Goal: Find specific page/section: Find specific page/section

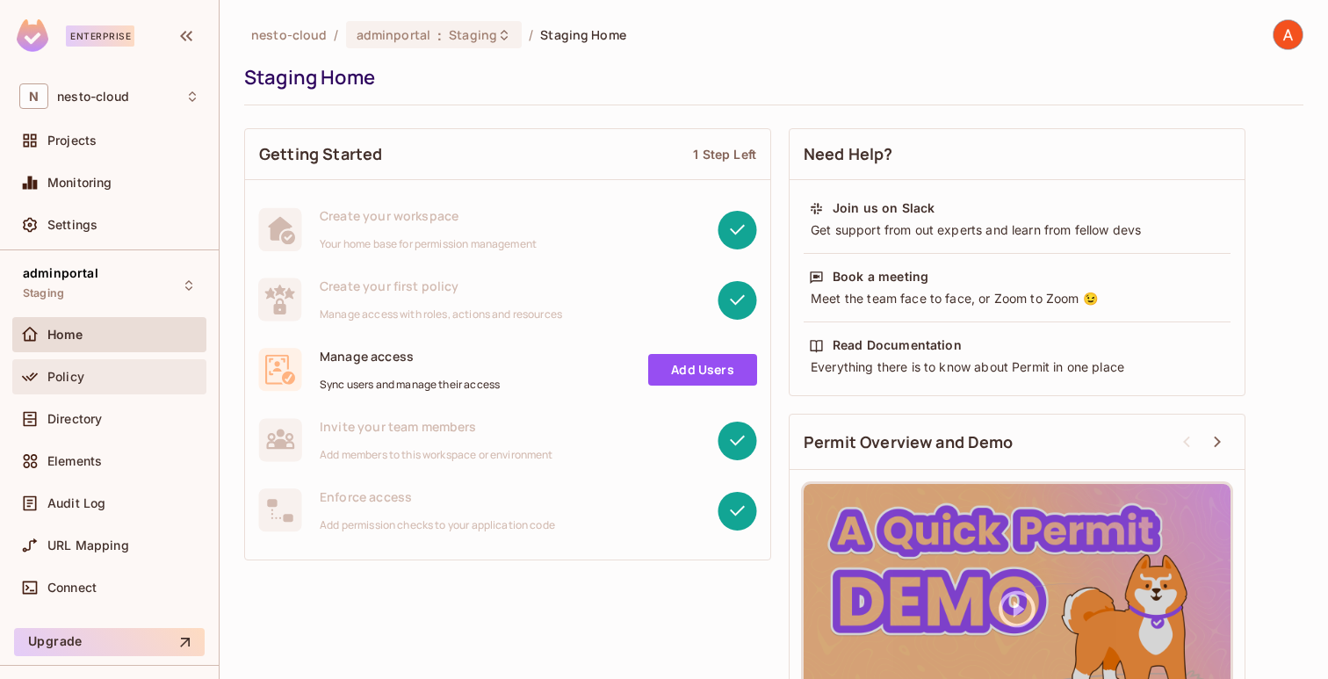
click at [95, 373] on div "Policy" at bounding box center [123, 377] width 152 height 14
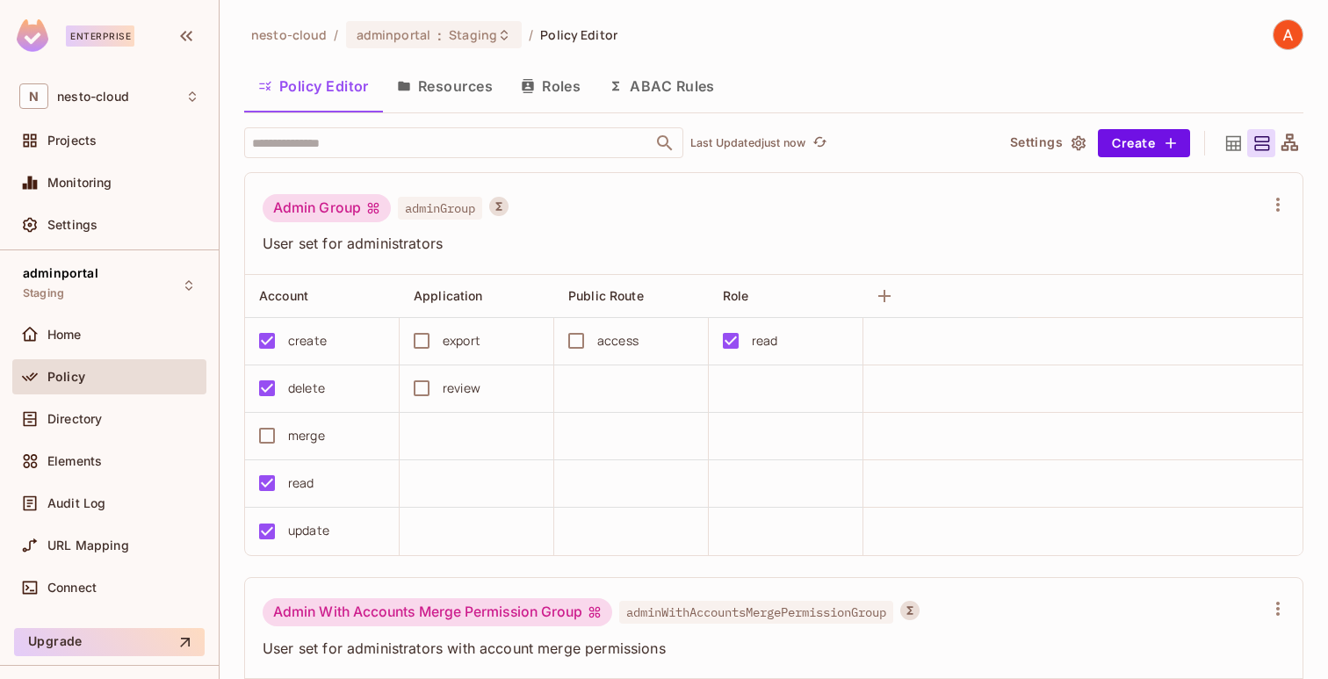
click at [447, 98] on button "Resources" at bounding box center [445, 86] width 124 height 44
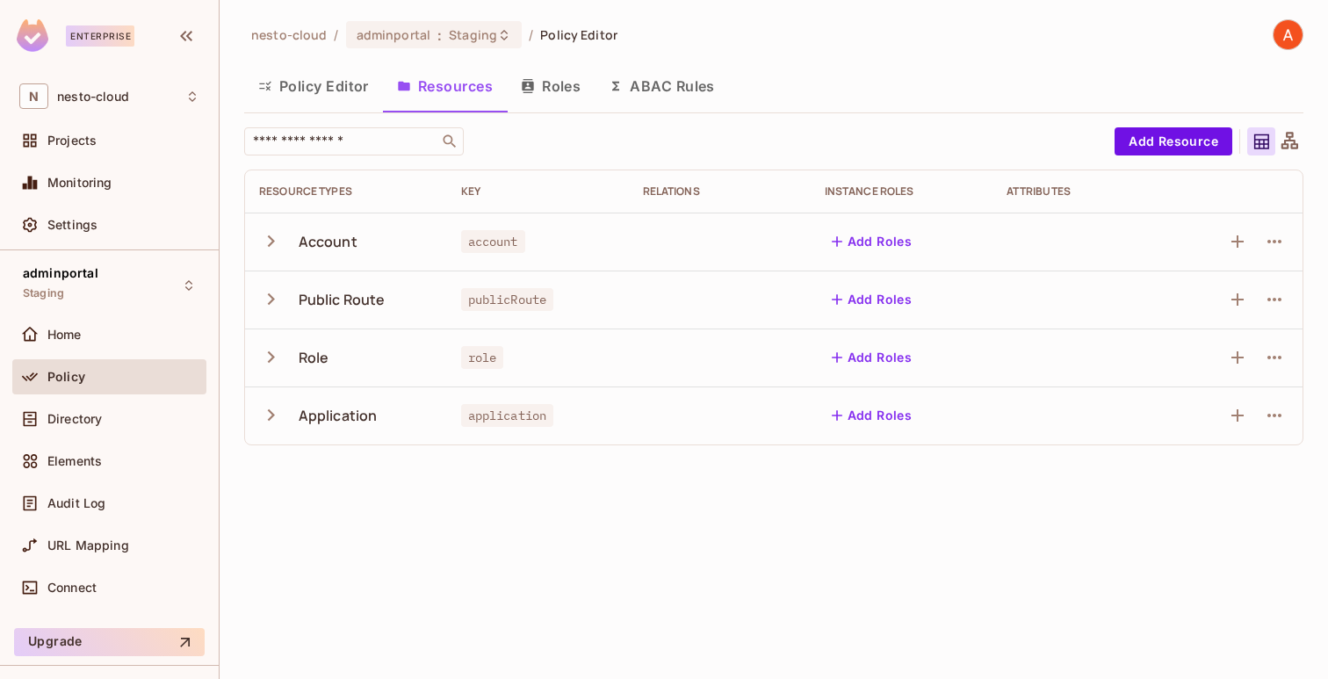
click at [270, 426] on icon "button" at bounding box center [271, 415] width 24 height 24
click at [99, 31] on div "Enterprise" at bounding box center [100, 35] width 68 height 21
click at [19, 43] on img at bounding box center [33, 35] width 32 height 32
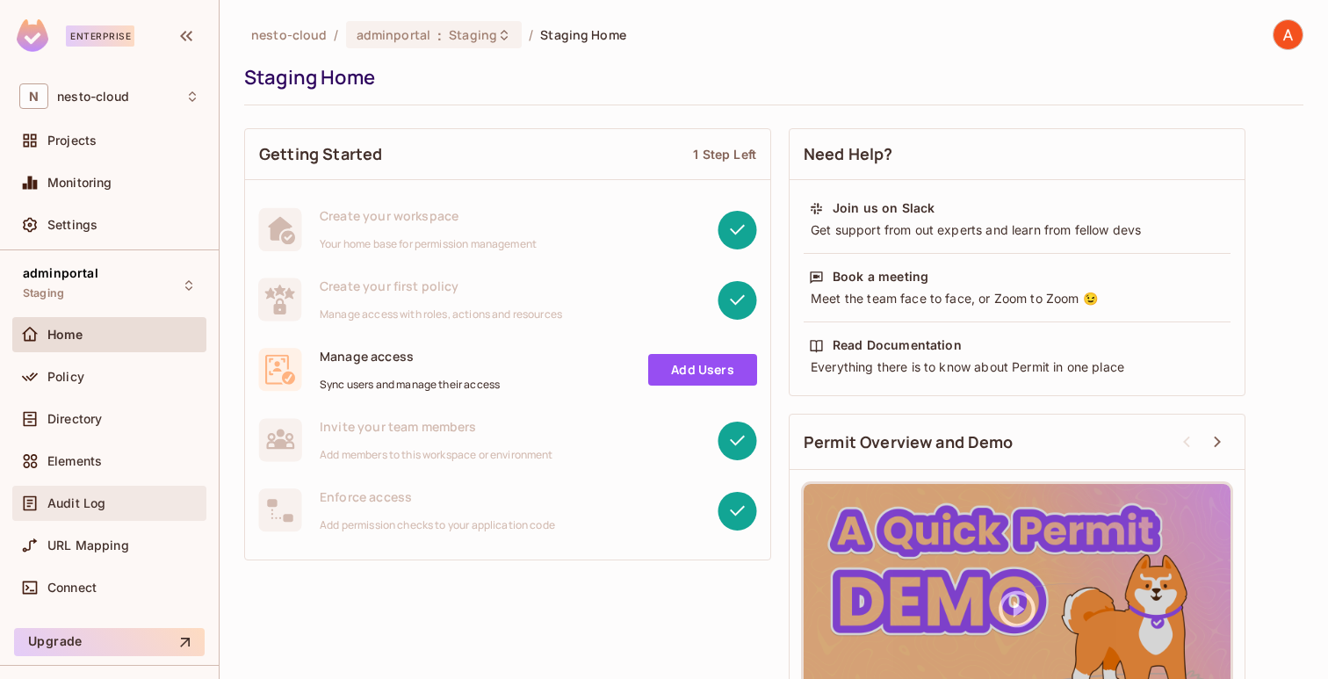
scroll to position [42, 0]
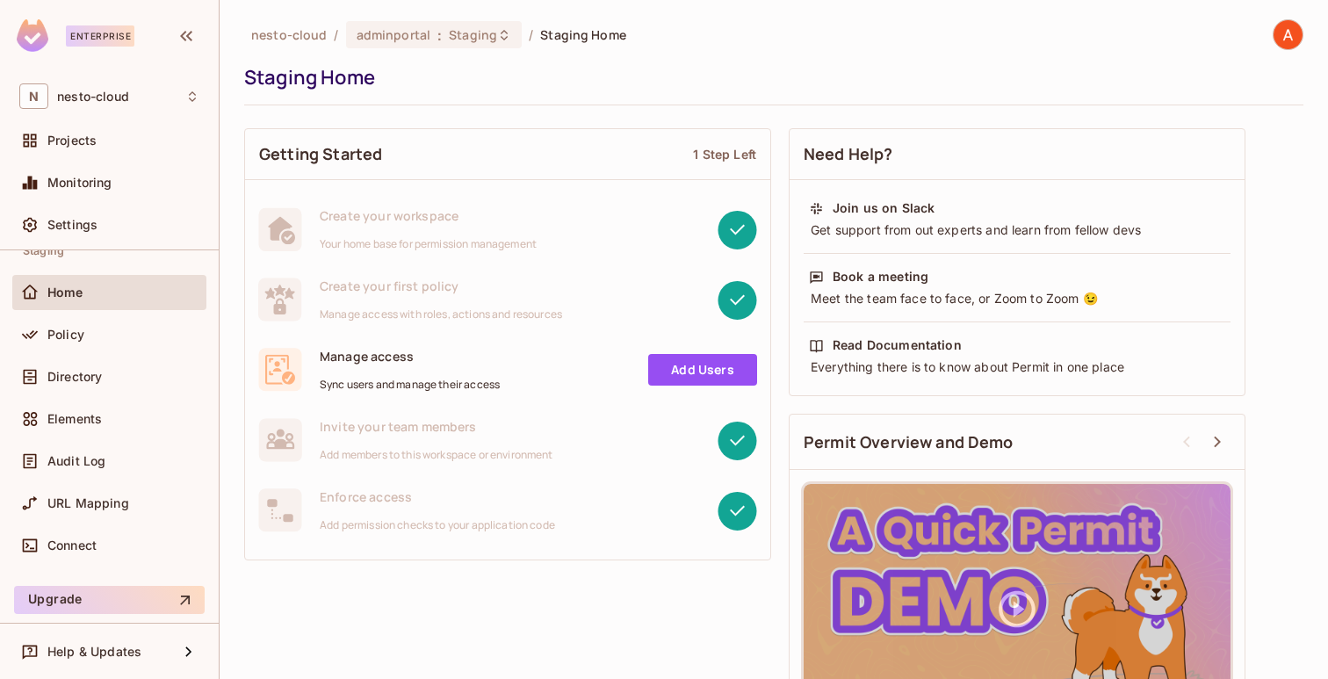
click at [1285, 40] on img at bounding box center [1287, 34] width 29 height 29
